Goal: Complete application form

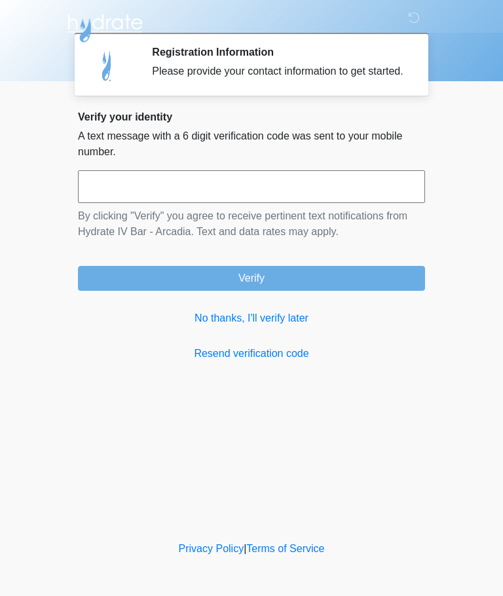
scroll to position [1, 0]
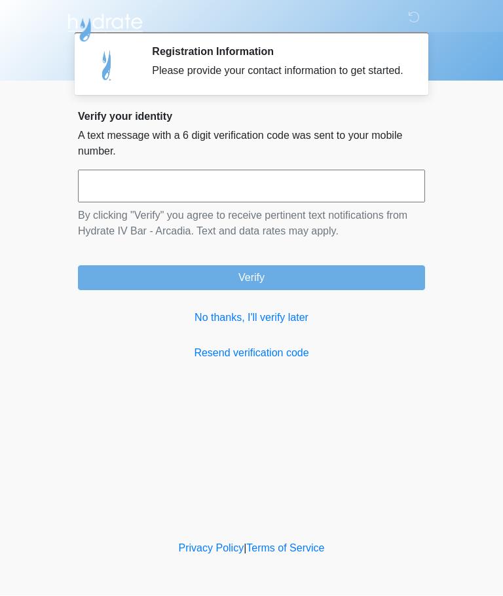
click at [370, 203] on input "text" at bounding box center [251, 186] width 347 height 33
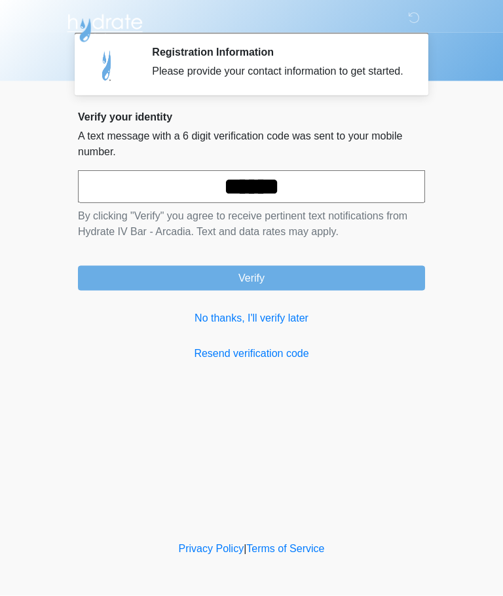
type input "******"
click at [336, 280] on button "Verify" at bounding box center [251, 278] width 347 height 25
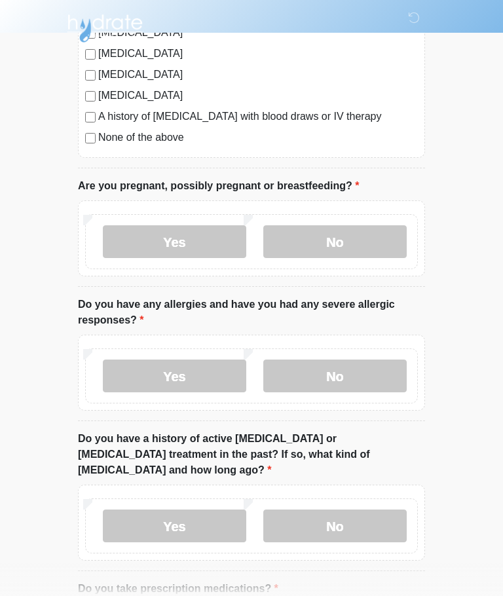
scroll to position [416, 0]
click at [382, 238] on label "No" at bounding box center [335, 242] width 144 height 33
click at [351, 390] on label "No" at bounding box center [335, 376] width 144 height 33
click at [343, 511] on label "No" at bounding box center [335, 527] width 144 height 33
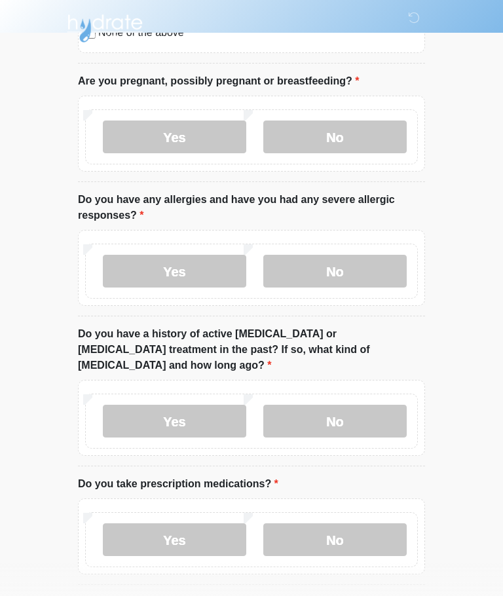
scroll to position [594, 0]
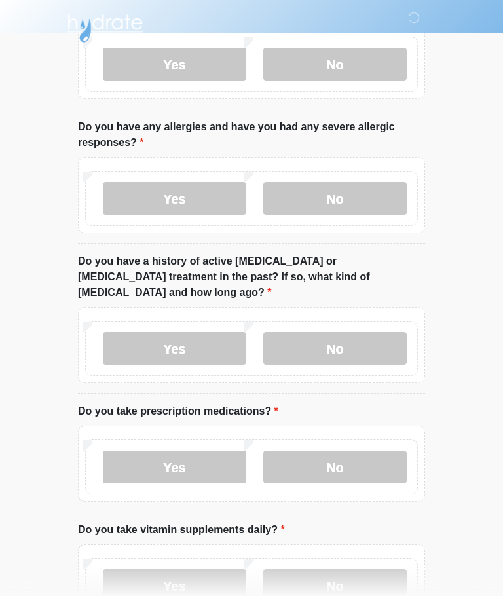
click at [379, 466] on label "No" at bounding box center [335, 467] width 144 height 33
click at [371, 570] on label "No" at bounding box center [335, 586] width 144 height 33
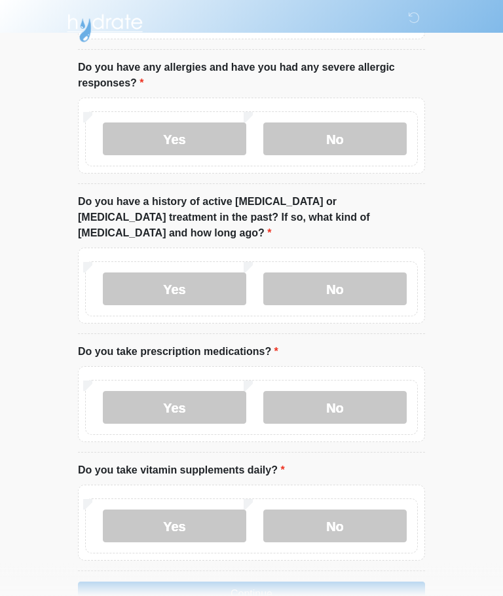
scroll to position [672, 0]
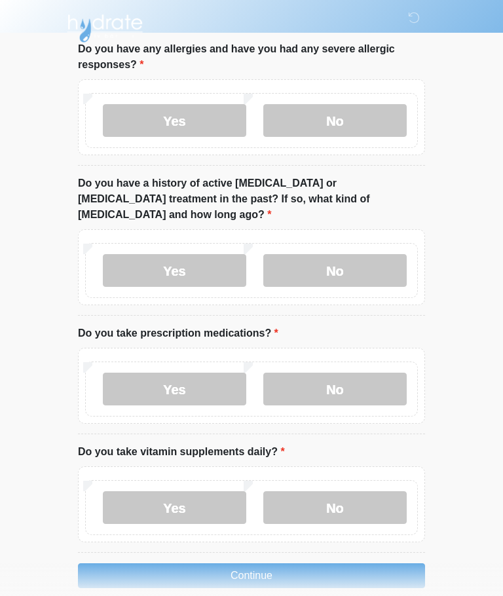
click at [243, 492] on label "Yes" at bounding box center [175, 508] width 144 height 33
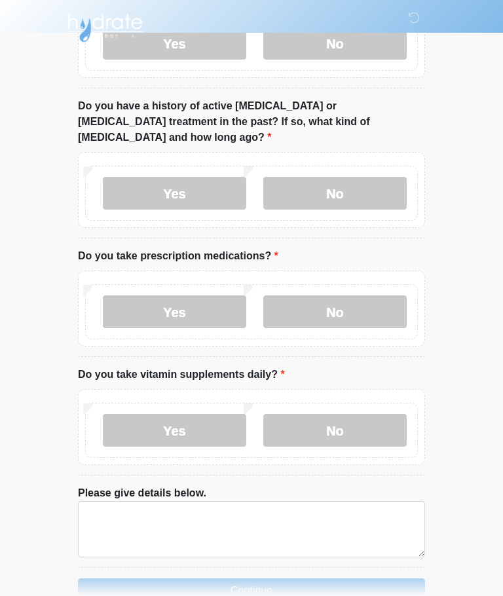
scroll to position [764, 0]
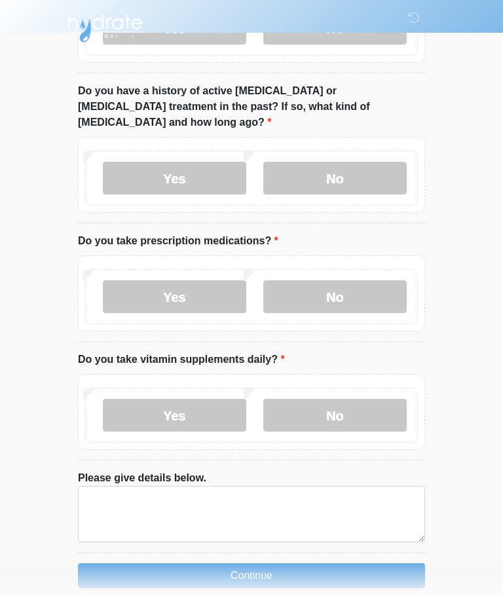
click at [365, 564] on button "Continue" at bounding box center [251, 576] width 347 height 25
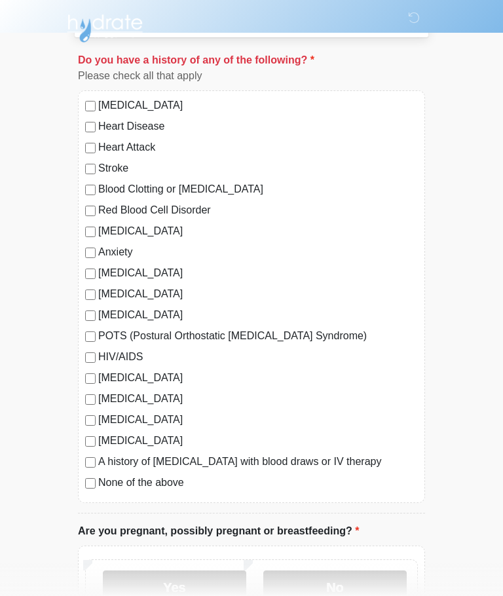
click at [355, 591] on label "No" at bounding box center [335, 587] width 144 height 33
click at [376, 590] on label "No" at bounding box center [335, 587] width 144 height 33
click at [347, 581] on label "No" at bounding box center [335, 587] width 144 height 33
click at [179, 486] on label "None of the above" at bounding box center [258, 483] width 320 height 16
click at [337, 594] on label "No" at bounding box center [335, 587] width 144 height 33
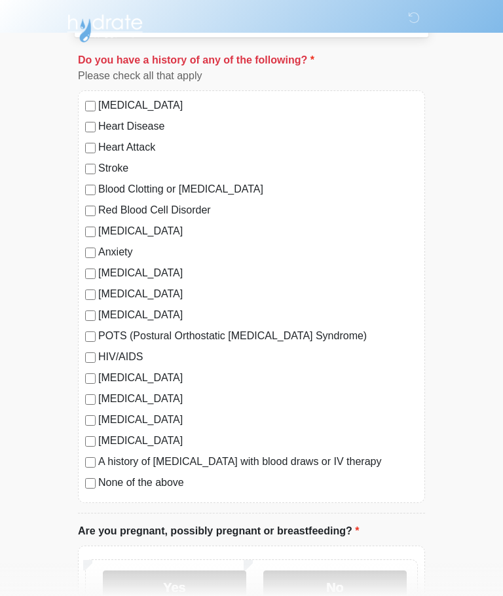
click at [377, 583] on label "No" at bounding box center [335, 587] width 144 height 33
click at [342, 587] on label "No" at bounding box center [335, 587] width 144 height 33
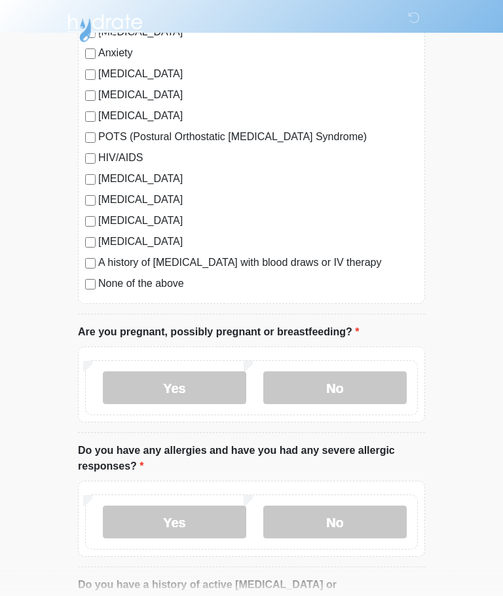
click at [364, 404] on label "No" at bounding box center [335, 388] width 144 height 33
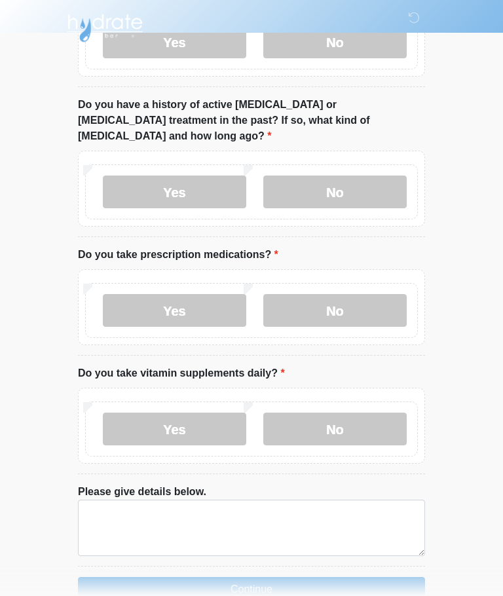
scroll to position [764, 0]
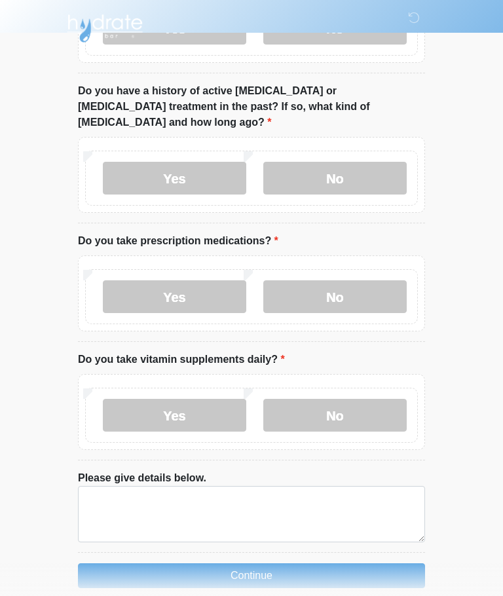
click at [368, 564] on button "Continue" at bounding box center [251, 576] width 347 height 25
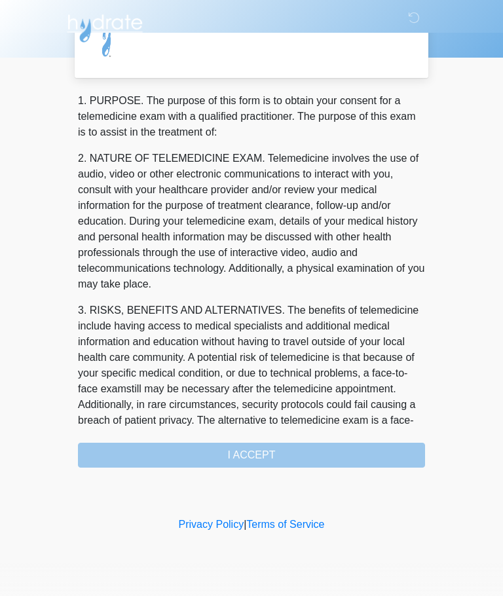
scroll to position [0, 0]
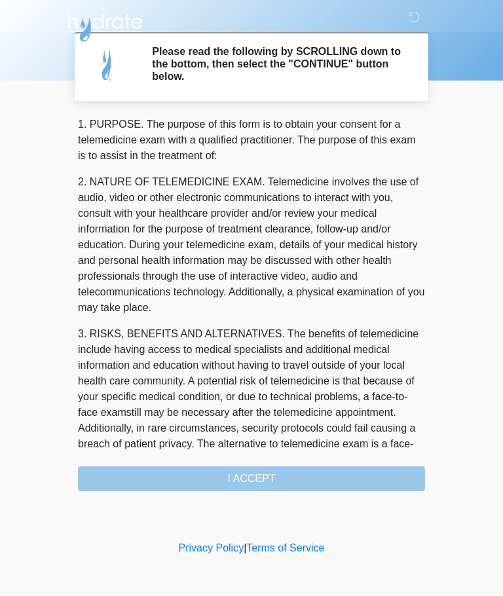
click at [361, 466] on div "1. PURPOSE. The purpose of this form is to obtain your consent for a telemedici…" at bounding box center [251, 304] width 347 height 375
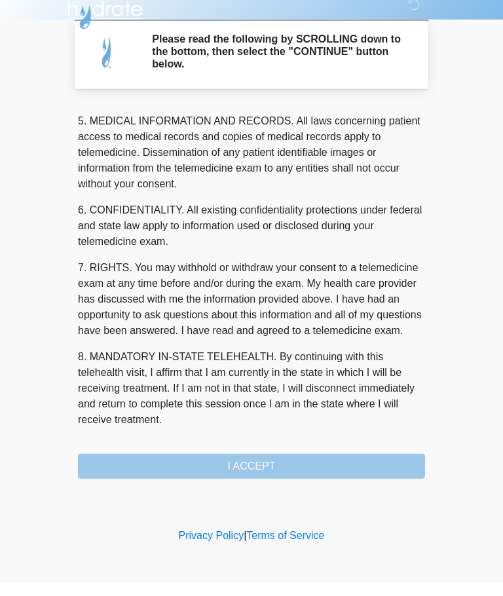
scroll to position [426, 0]
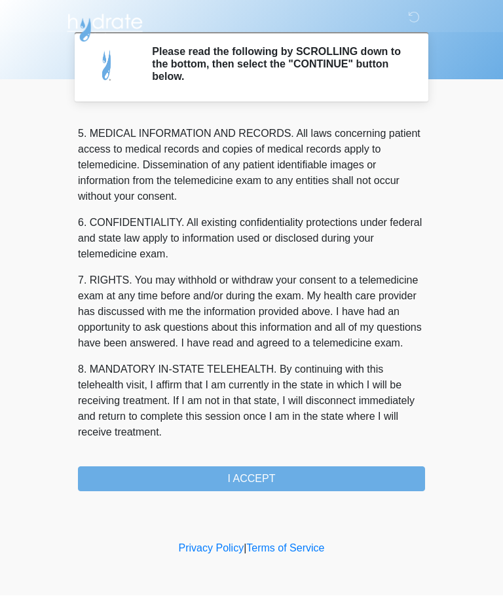
click at [361, 481] on button "I ACCEPT" at bounding box center [251, 479] width 347 height 25
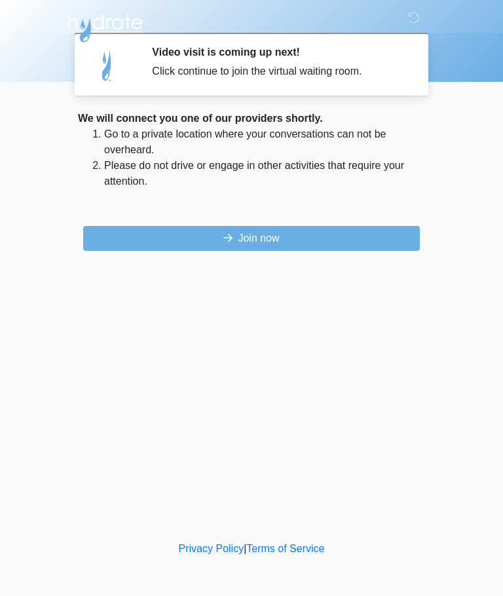
click at [387, 237] on button "Join now" at bounding box center [251, 238] width 337 height 25
click at [376, 246] on button "Join now" at bounding box center [251, 238] width 337 height 25
